Goal: Information Seeking & Learning: Learn about a topic

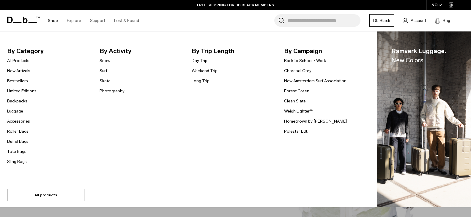
click at [44, 194] on link "All products" at bounding box center [45, 195] width 77 height 12
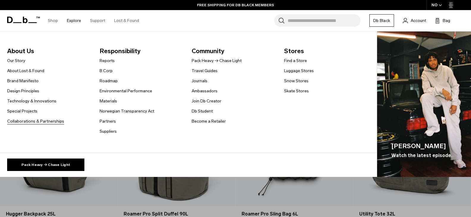
click at [30, 122] on link "Collaborations & Partnerships" at bounding box center [35, 121] width 57 height 6
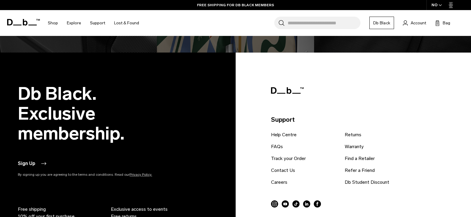
scroll to position [639, 0]
click at [282, 182] on link "Careers" at bounding box center [279, 182] width 16 height 7
